Goal: Task Accomplishment & Management: Complete application form

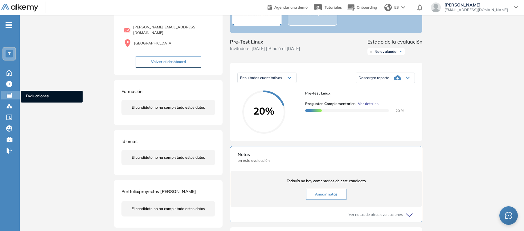
click at [36, 95] on span "Evaluaciones" at bounding box center [52, 96] width 52 height 7
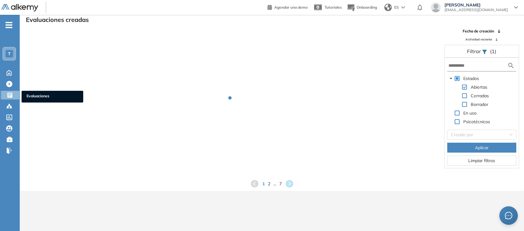
scroll to position [14, 0]
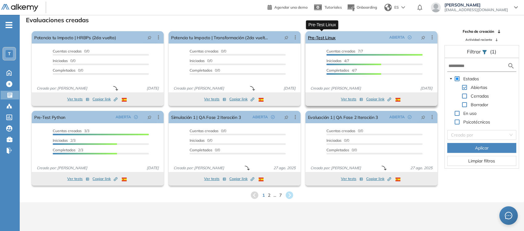
click at [318, 37] on link "Pre-Test Linux" at bounding box center [322, 37] width 28 height 12
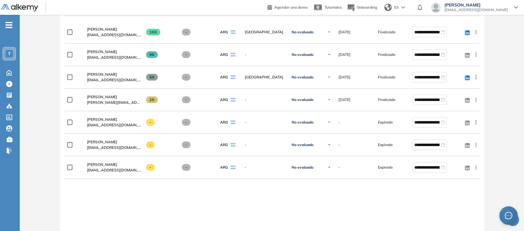
scroll to position [214, 0]
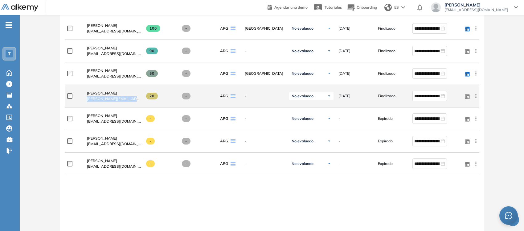
drag, startPoint x: 87, startPoint y: 100, endPoint x: 136, endPoint y: 104, distance: 49.5
click at [136, 104] on div "Gastón Avaló [EMAIL_ADDRESS][DOMAIN_NAME]" at bounding box center [111, 95] width 59 height 21
copy span "[PERSON_NAME][EMAIL_ADDRESS][DOMAIN_NAME]"
click at [136, 104] on div "Gastón Avaló [EMAIL_ADDRESS][DOMAIN_NAME]" at bounding box center [111, 95] width 59 height 21
click at [478, 97] on icon at bounding box center [476, 96] width 6 height 6
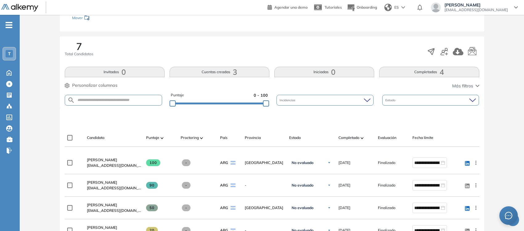
scroll to position [68, 0]
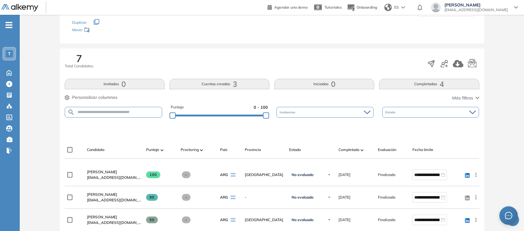
click at [462, 99] on span "Más filtros" at bounding box center [463, 98] width 21 height 6
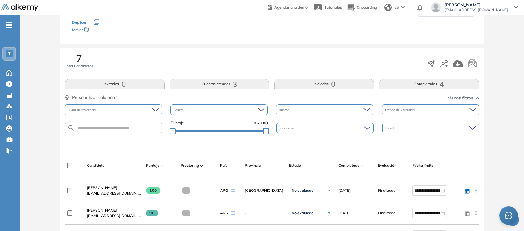
click at [462, 99] on span "Menos filtros" at bounding box center [461, 98] width 26 height 6
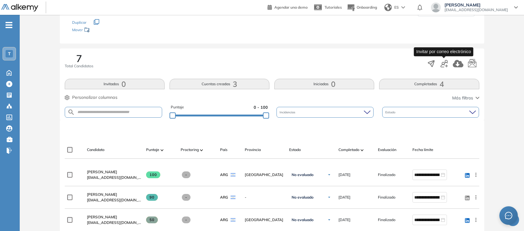
click at [442, 64] on icon "button" at bounding box center [444, 63] width 7 height 7
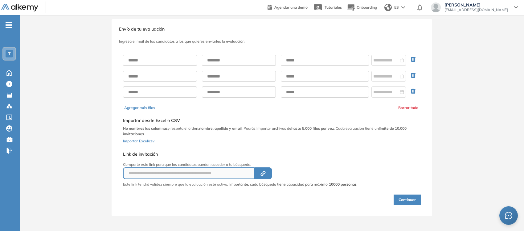
scroll to position [7, 0]
click at [149, 62] on input "text" at bounding box center [160, 61] width 74 height 11
type input "******"
type input "*****"
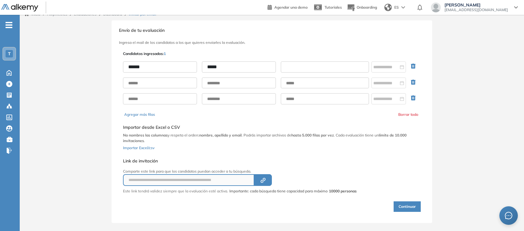
click at [312, 68] on input "text" at bounding box center [325, 66] width 88 height 11
type input "**********"
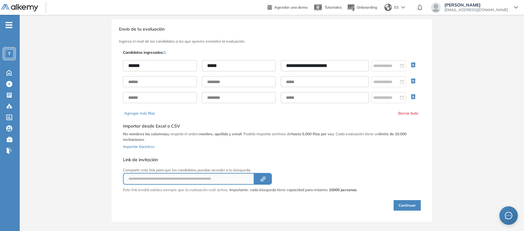
scroll to position [10, 0]
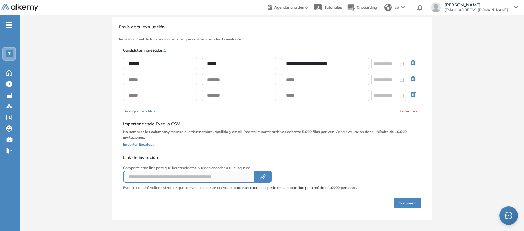
click at [400, 204] on button "Continuar" at bounding box center [407, 203] width 27 height 10
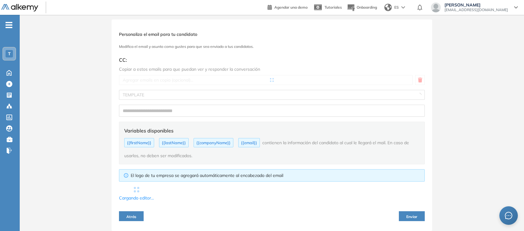
scroll to position [10, 0]
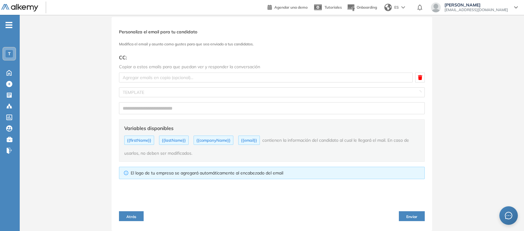
type input "**********"
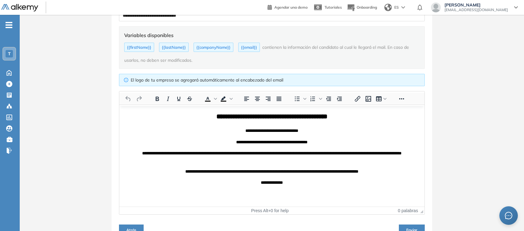
scroll to position [131, 0]
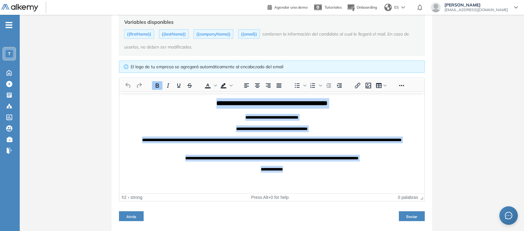
drag, startPoint x: 188, startPoint y: 102, endPoint x: 351, endPoint y: 182, distance: 182.0
click at [351, 176] on html "**********" at bounding box center [271, 135] width 305 height 84
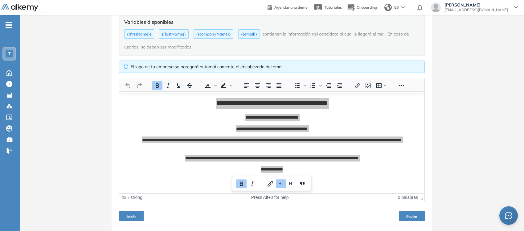
click at [124, 220] on button "Atrás" at bounding box center [131, 216] width 25 height 10
